Goal: Find specific page/section: Find specific page/section

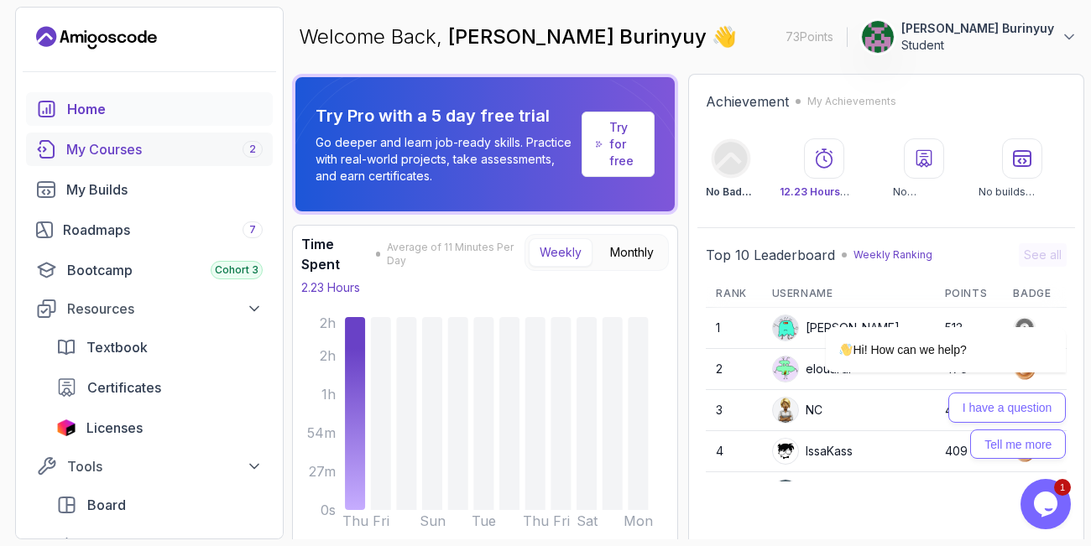
click at [126, 145] on div "My Courses 2" at bounding box center [164, 149] width 196 height 20
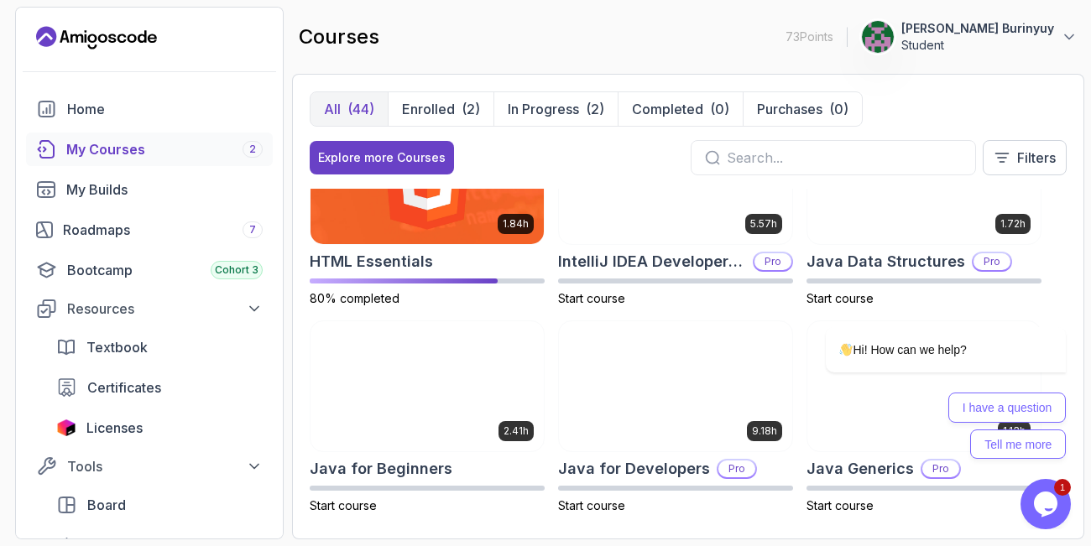
scroll to position [876, 0]
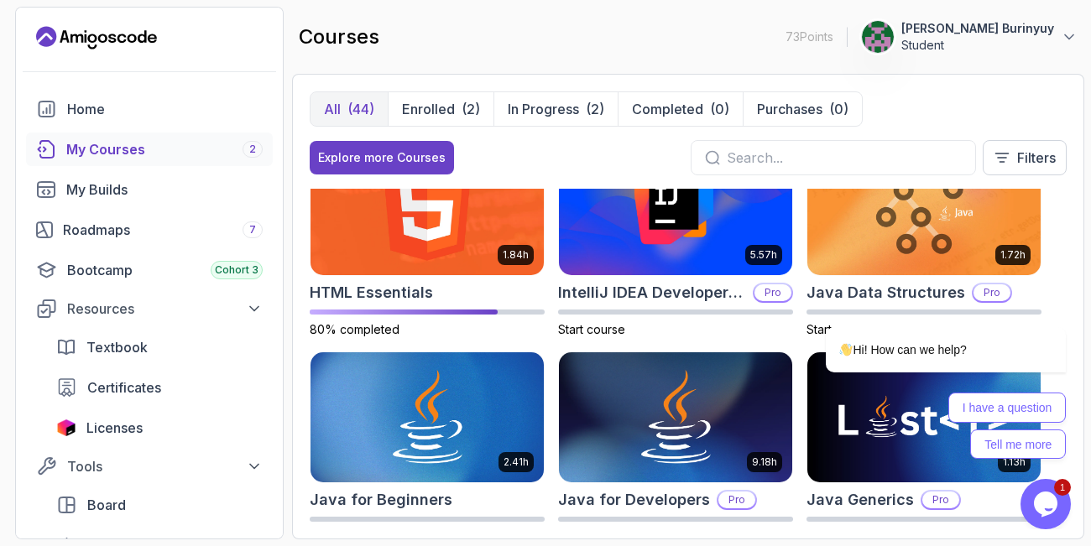
click at [741, 158] on input "text" at bounding box center [843, 158] width 235 height 20
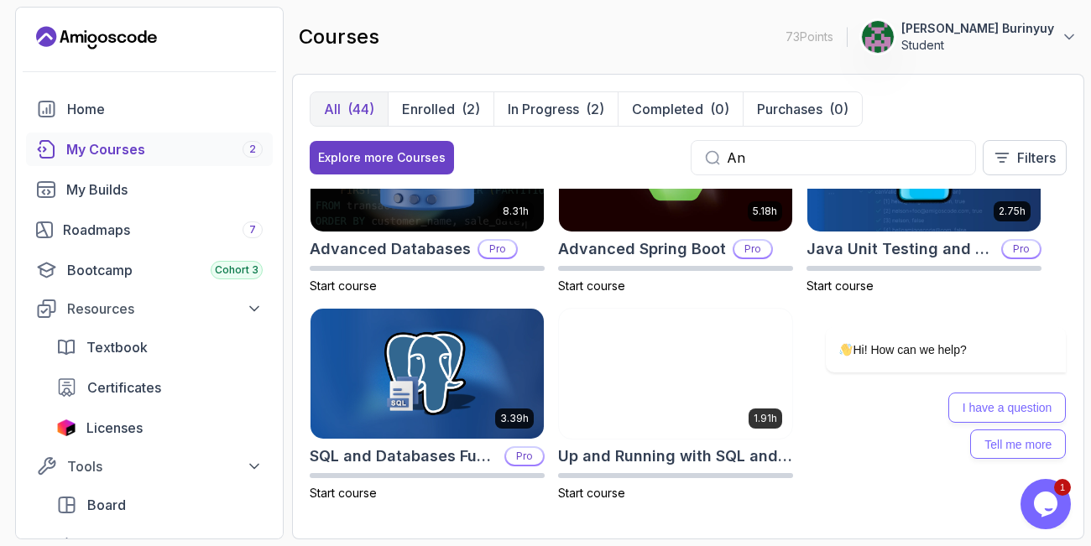
scroll to position [89, 0]
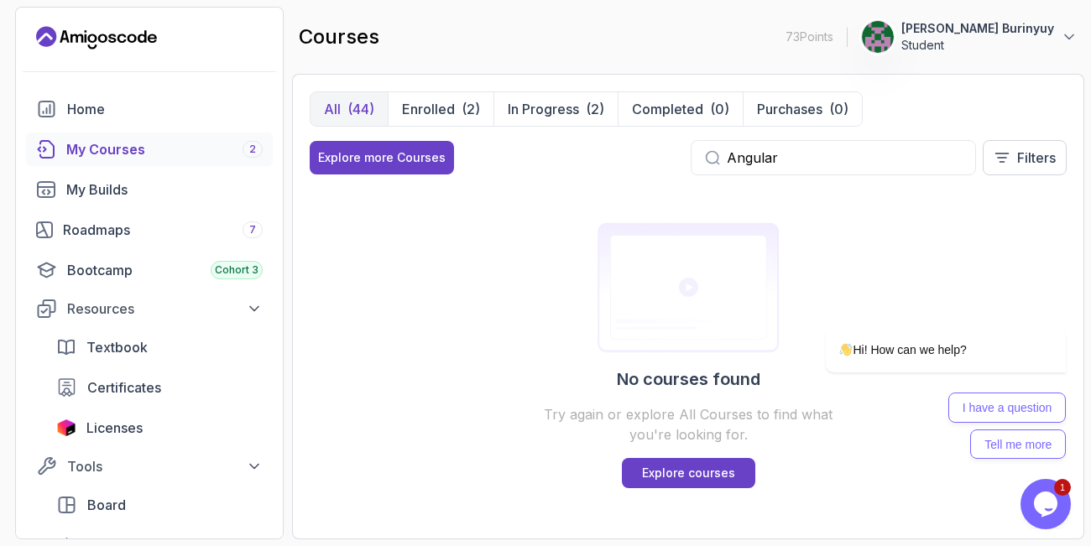
type input "Angular"
